Goal: Task Accomplishment & Management: Use online tool/utility

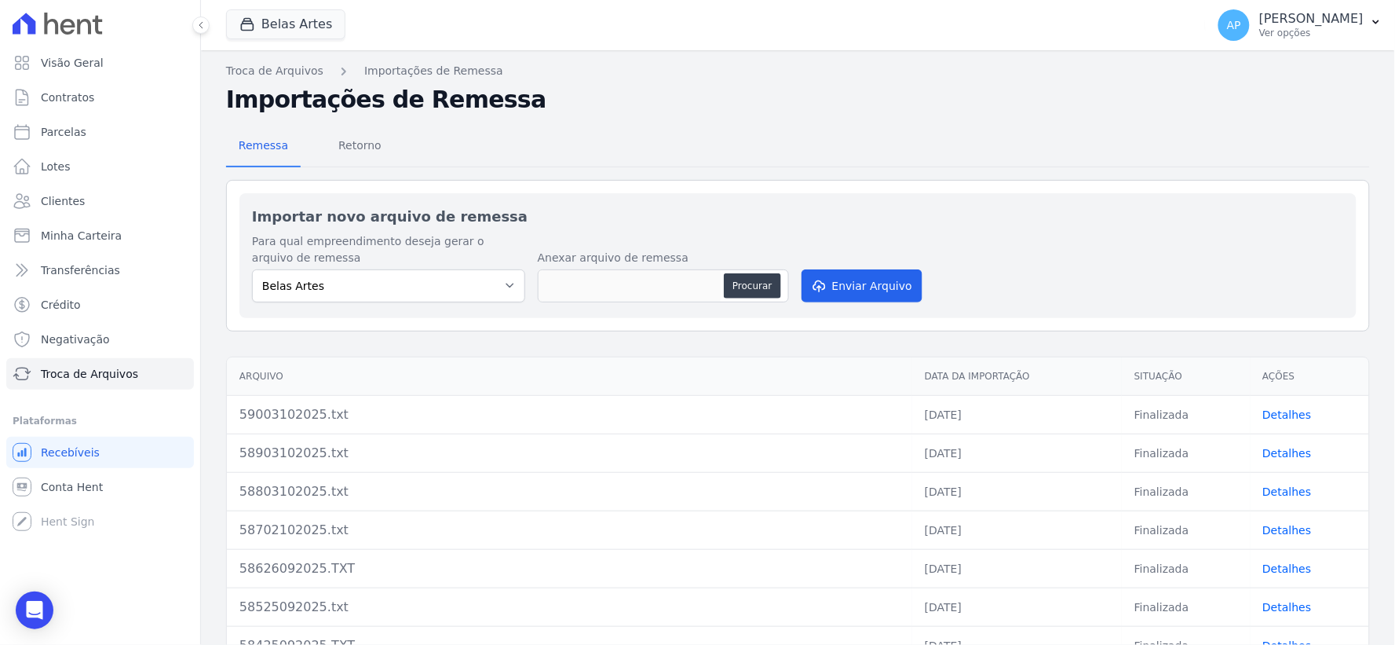
type input "59103102025.txt"
click at [837, 275] on button "Enviar Arquivo" at bounding box center [862, 285] width 121 height 33
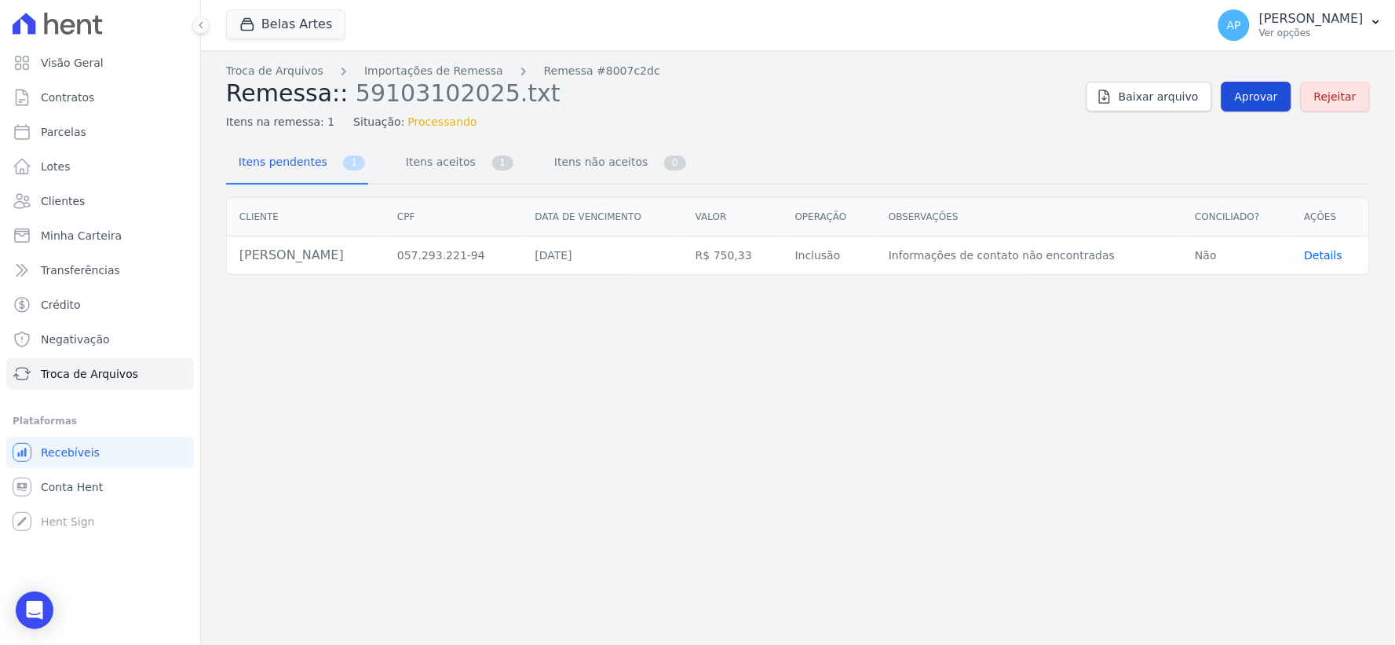
click at [1260, 108] on link "Aprovar" at bounding box center [1257, 97] width 70 height 30
click at [1259, 102] on span "Aprovar" at bounding box center [1256, 97] width 43 height 16
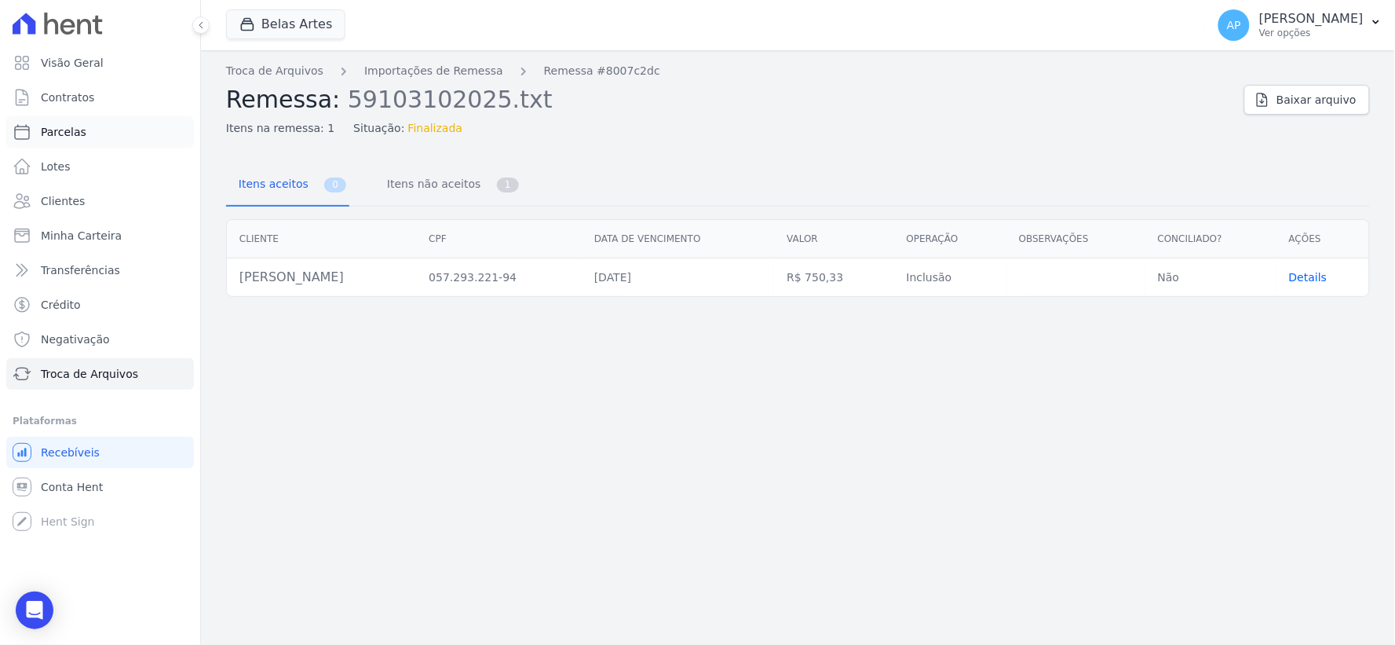
click at [68, 126] on span "Parcelas" at bounding box center [64, 132] width 46 height 16
select select
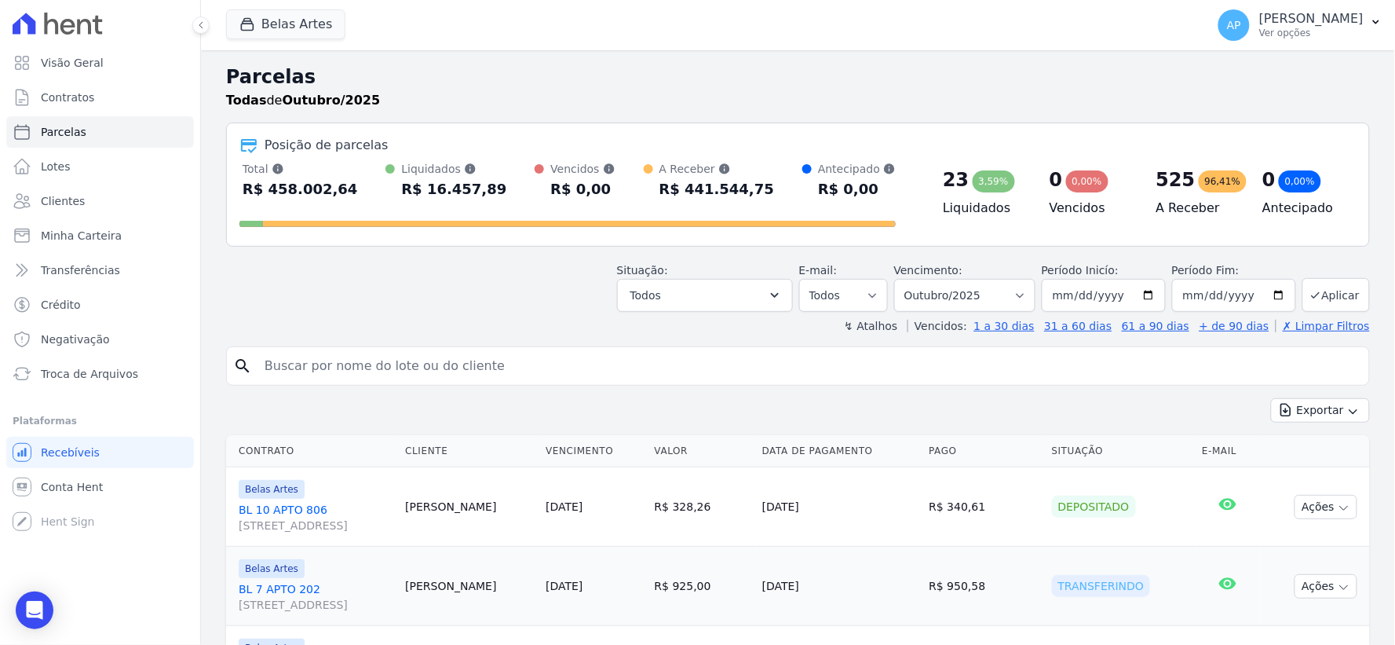
click at [459, 368] on input "search" at bounding box center [809, 365] width 1108 height 31
paste input "[PERSON_NAME]"
type input "[PERSON_NAME]"
select select
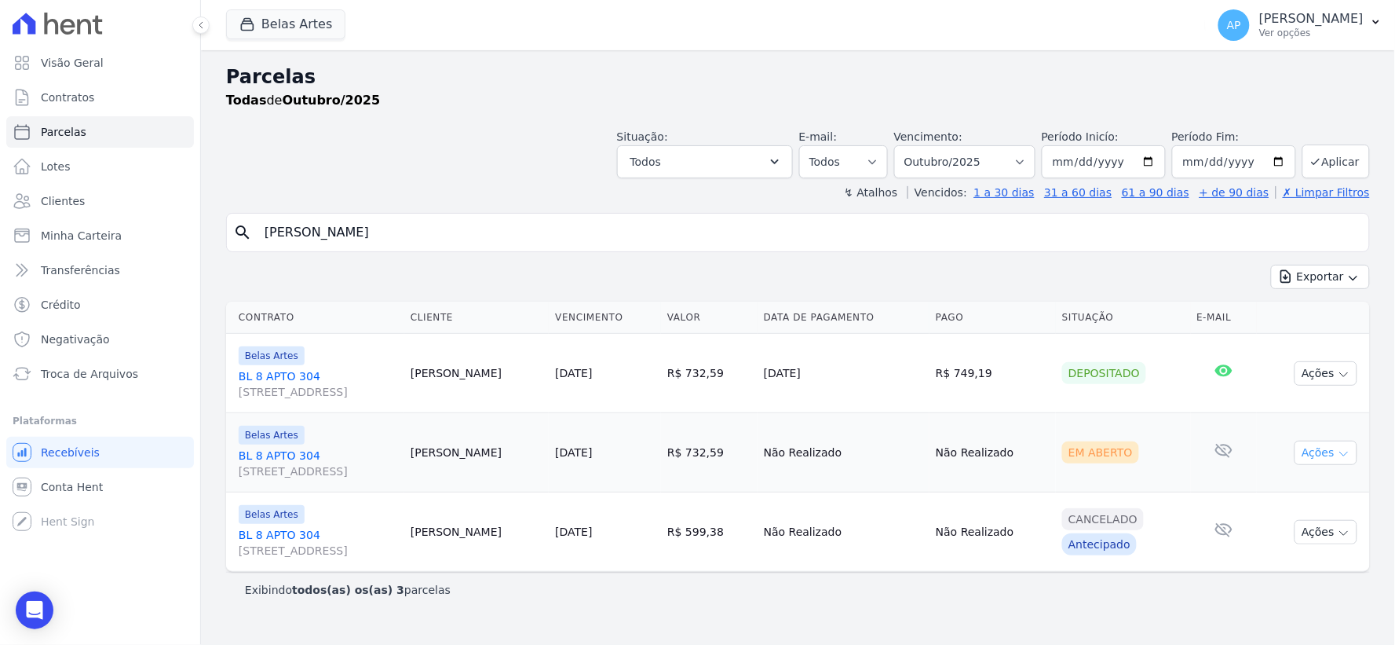
click at [1333, 459] on button "Ações" at bounding box center [1326, 453] width 63 height 24
click at [379, 459] on link "[STREET_ADDRESS]" at bounding box center [318, 463] width 159 height 31
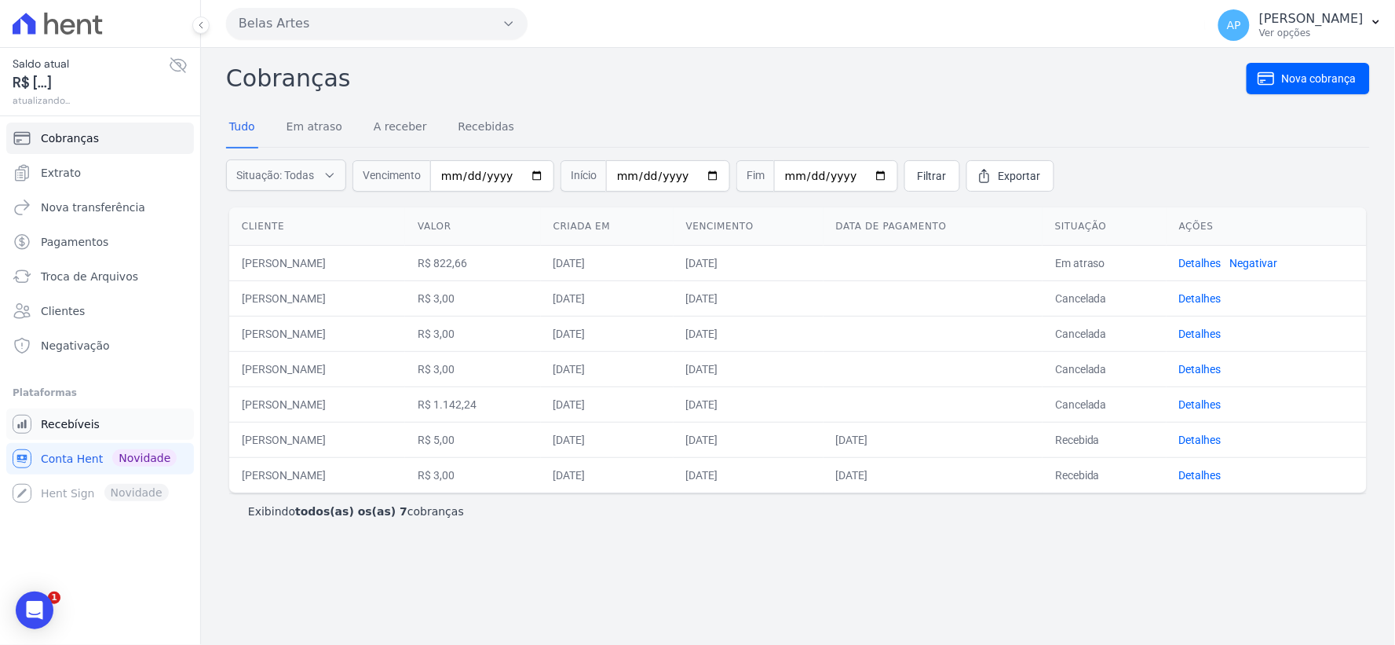
click at [67, 422] on span "Recebíveis" at bounding box center [70, 424] width 59 height 16
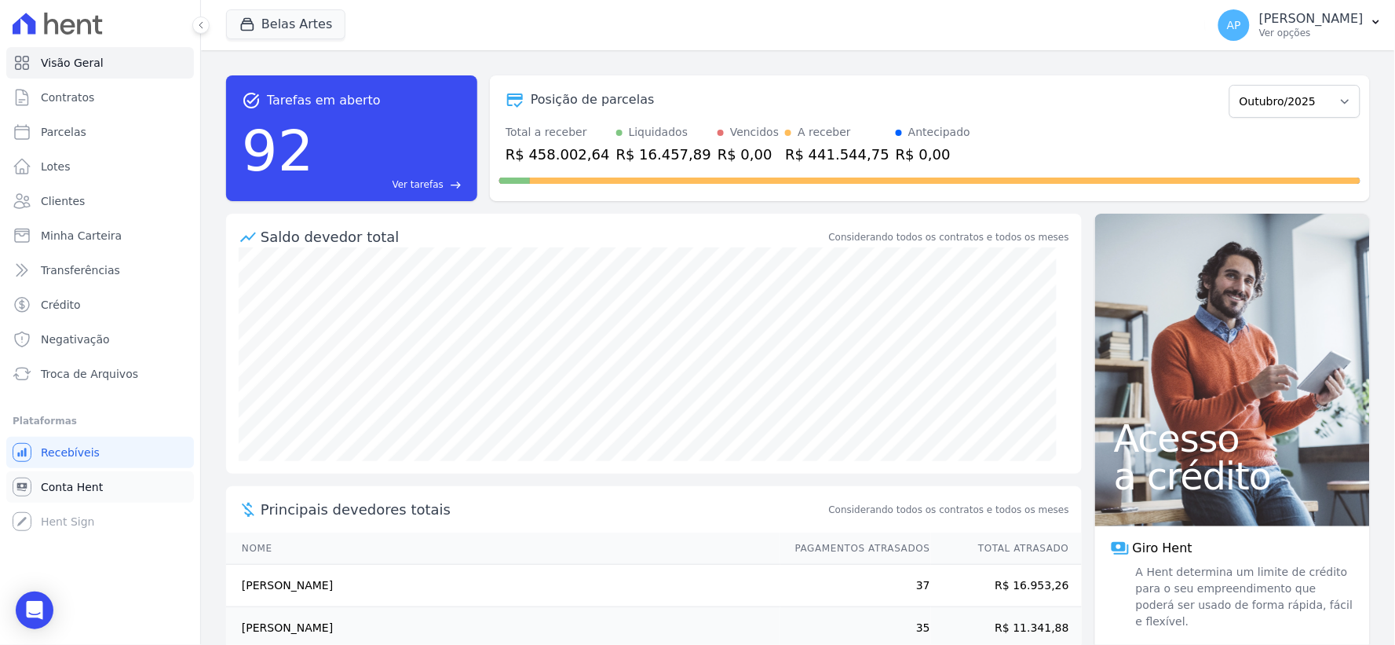
click at [58, 483] on span "Conta Hent" at bounding box center [72, 487] width 62 height 16
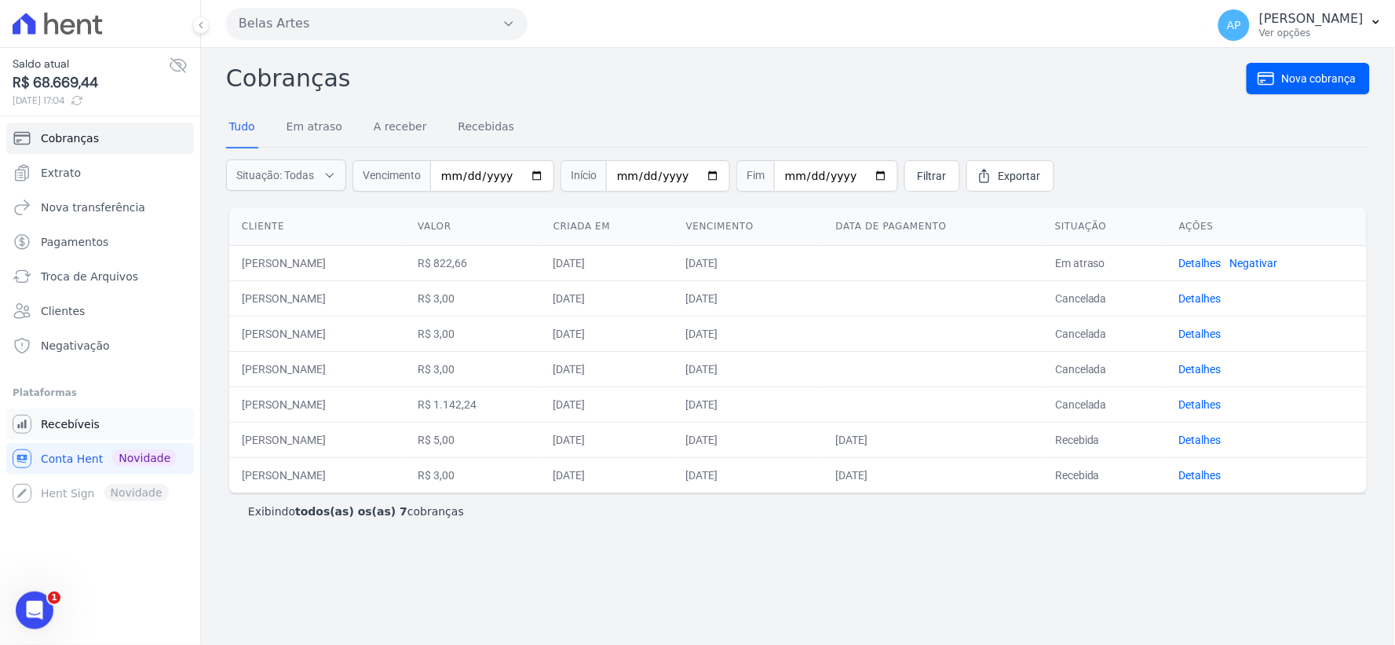
click at [100, 422] on link "Recebíveis" at bounding box center [100, 423] width 188 height 31
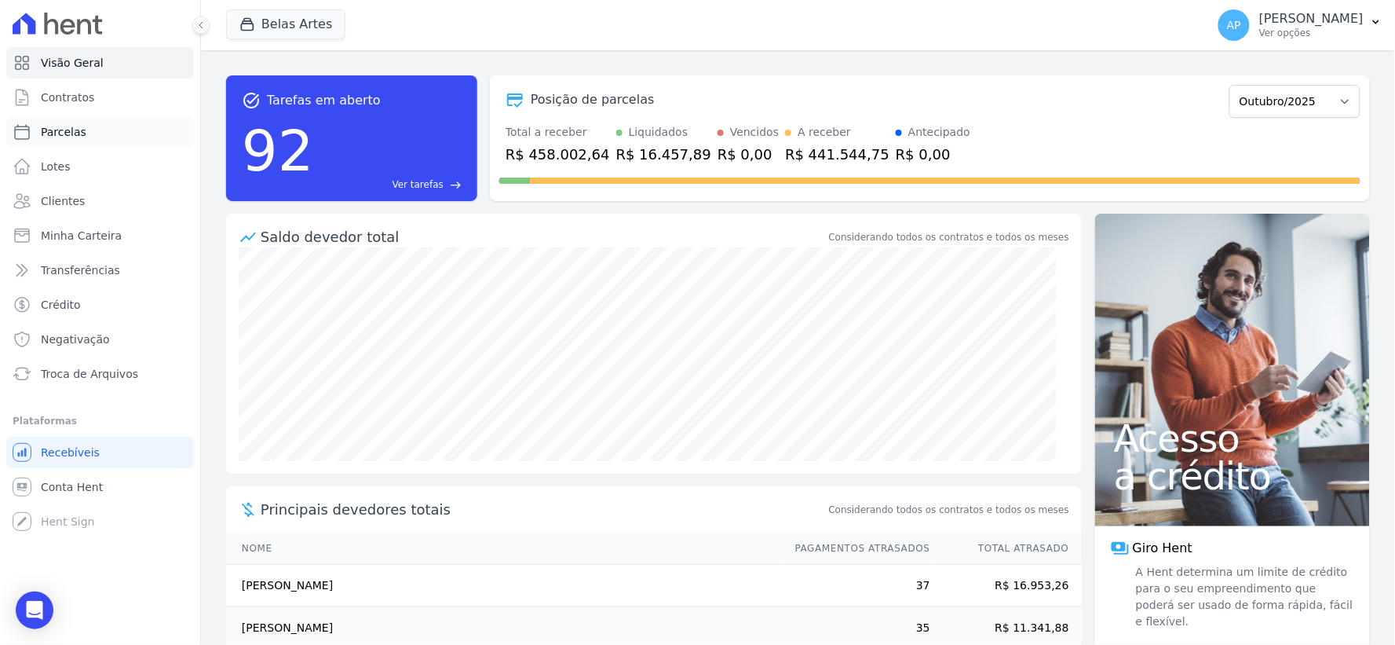
click at [71, 126] on span "Parcelas" at bounding box center [64, 132] width 46 height 16
select select
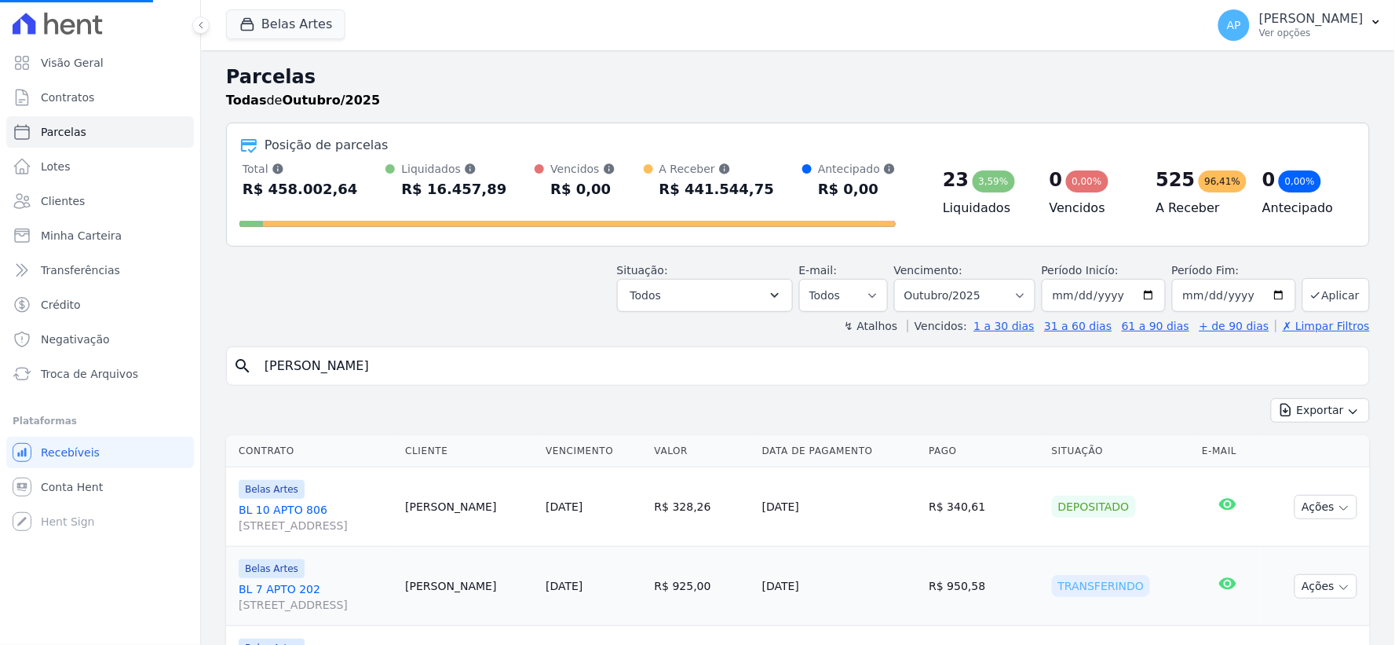
click at [506, 364] on input "[PERSON_NAME]" at bounding box center [809, 365] width 1108 height 31
select select
click at [570, 364] on input "search" at bounding box center [809, 365] width 1108 height 31
click at [542, 291] on div "Situação: Agendado Em Aberto Pago Processando Cancelado Vencido Transferindo De…" at bounding box center [798, 284] width 1144 height 56
click at [475, 361] on input "search" at bounding box center [809, 365] width 1108 height 31
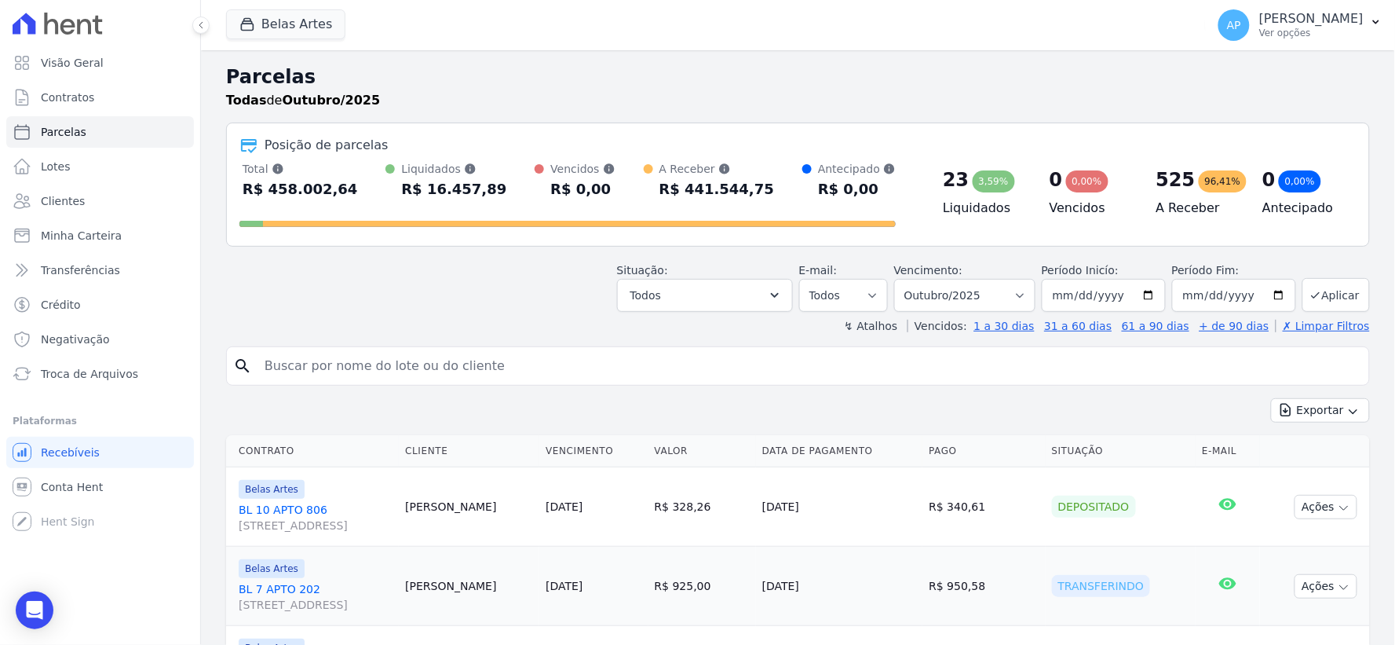
paste input "[PERSON_NAME]"
type input "[PERSON_NAME]"
select select
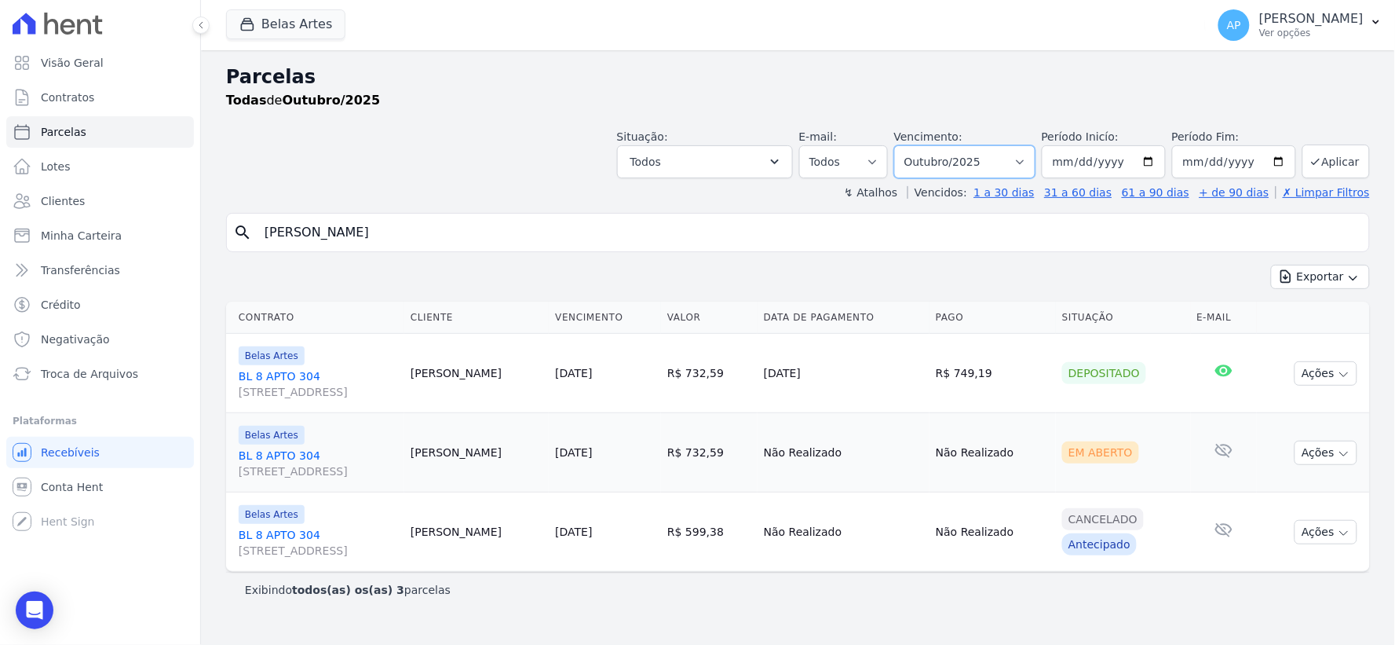
click at [992, 153] on select "[GEOGRAPHIC_DATA] por período ──────── Todos os meses Setembro/2022 Outubro/202…" at bounding box center [964, 161] width 141 height 33
select select "09/2025"
click at [917, 145] on select "[GEOGRAPHIC_DATA] por período ──────── Todos os meses Setembro/2022 Outubro/202…" at bounding box center [964, 161] width 141 height 33
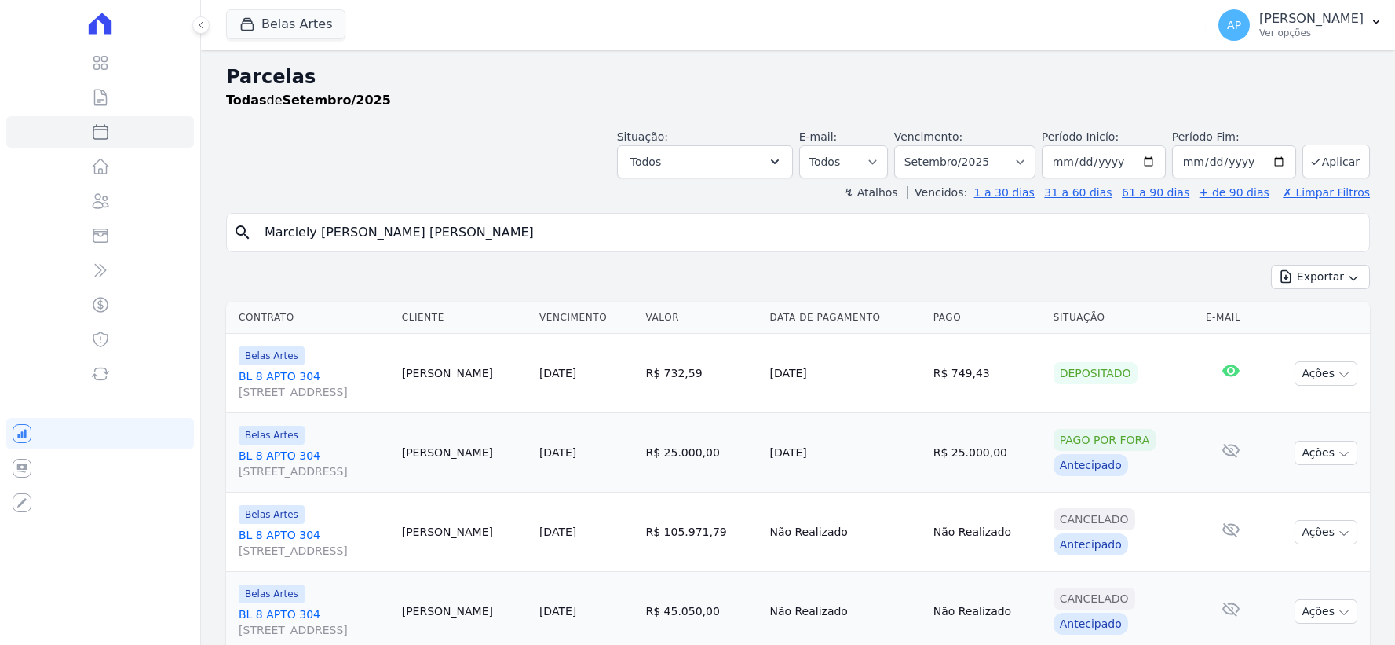
select select
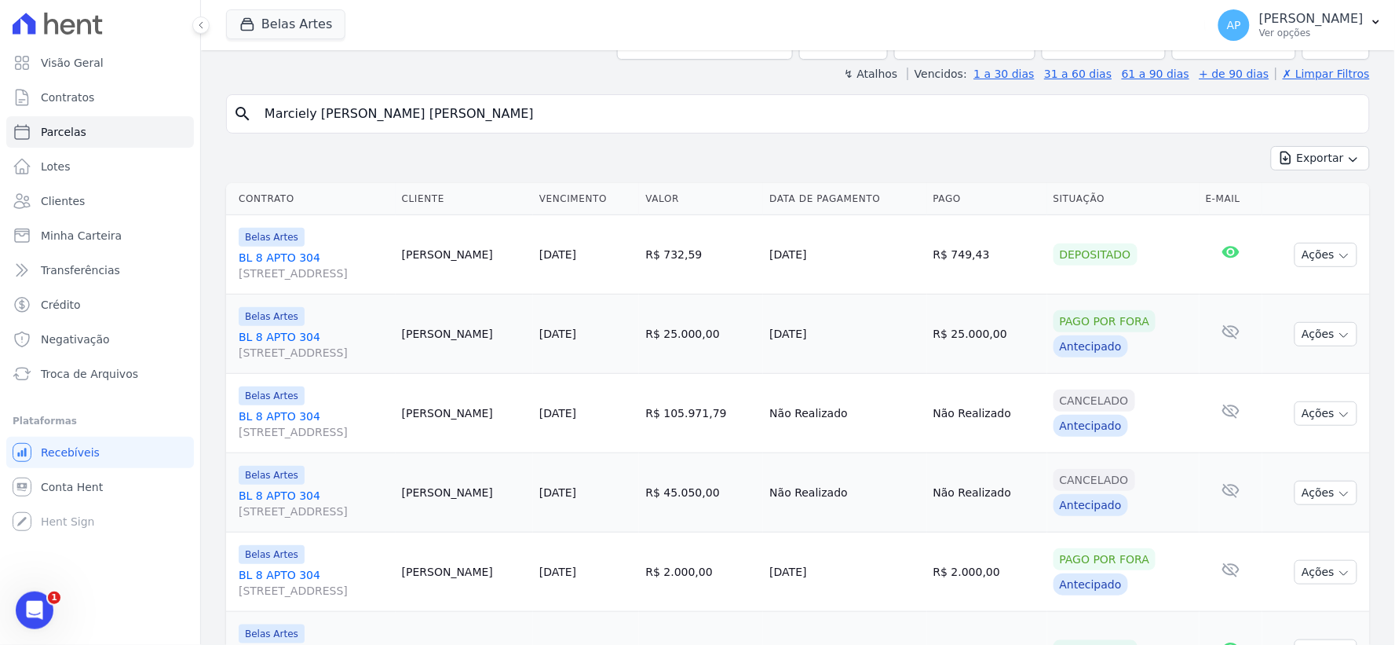
scroll to position [31, 0]
